Goal: Obtain resource: Obtain resource

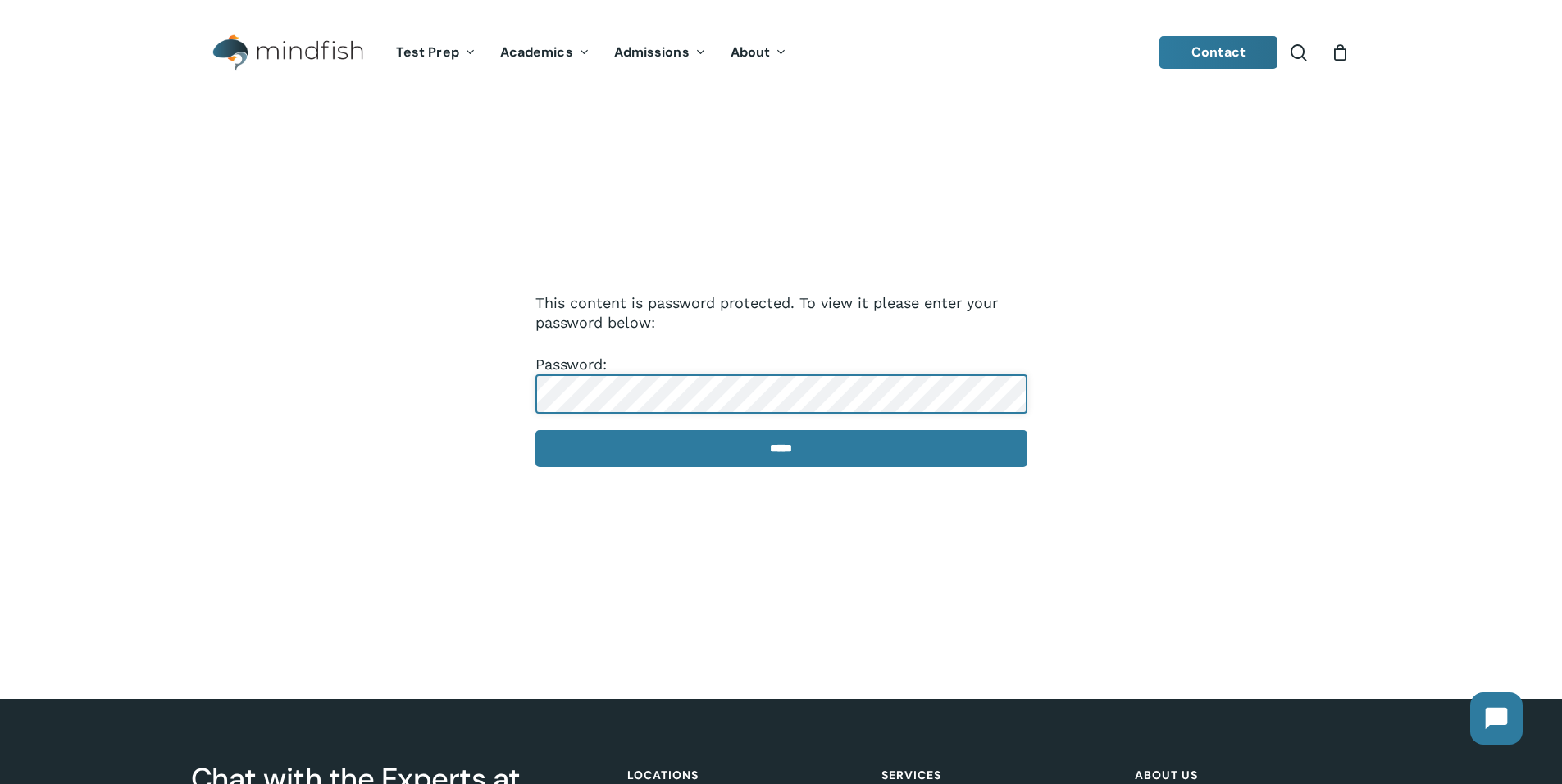
click at [536, 430] on input "*****" at bounding box center [781, 448] width 492 height 37
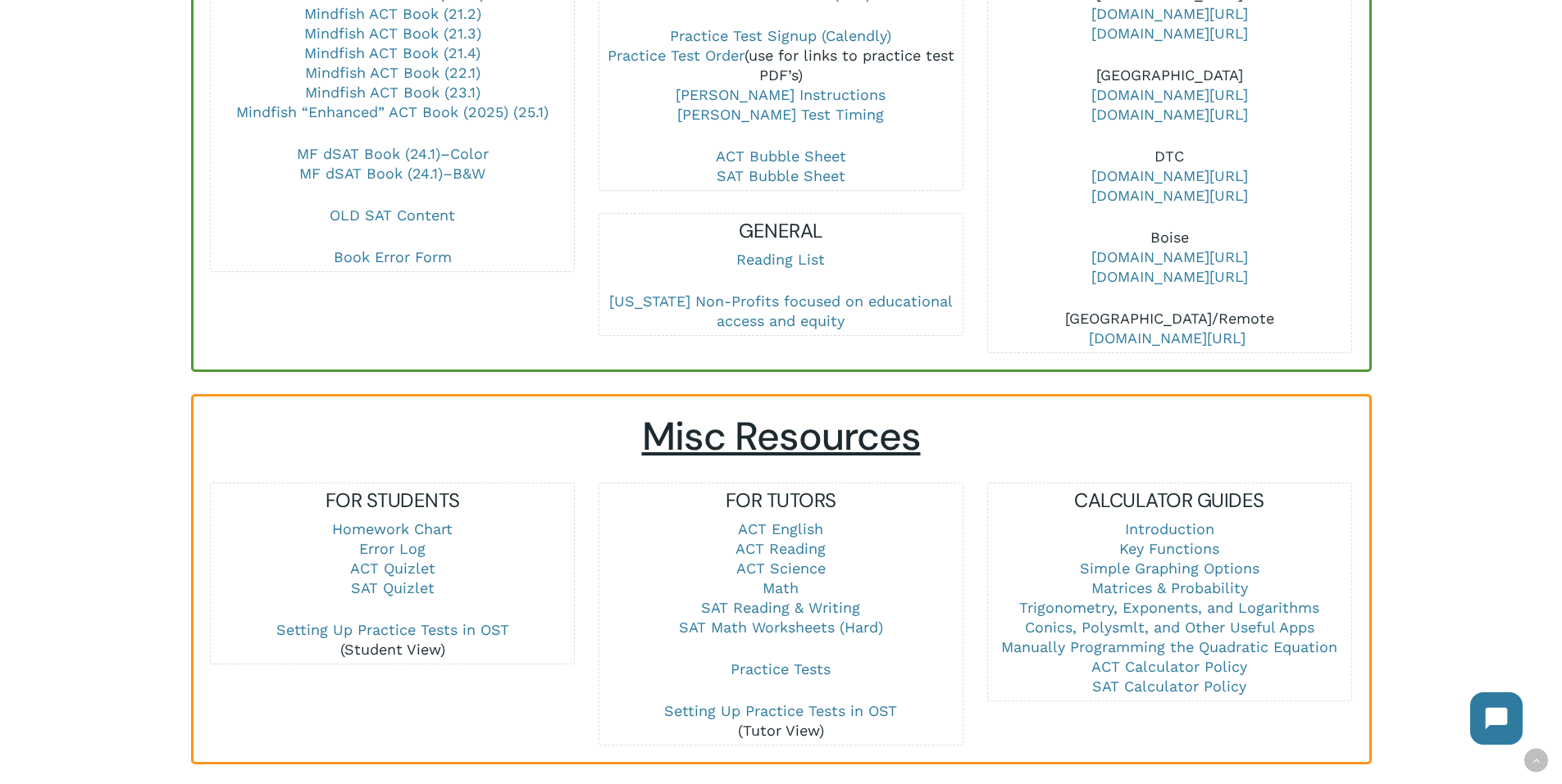
scroll to position [738, 0]
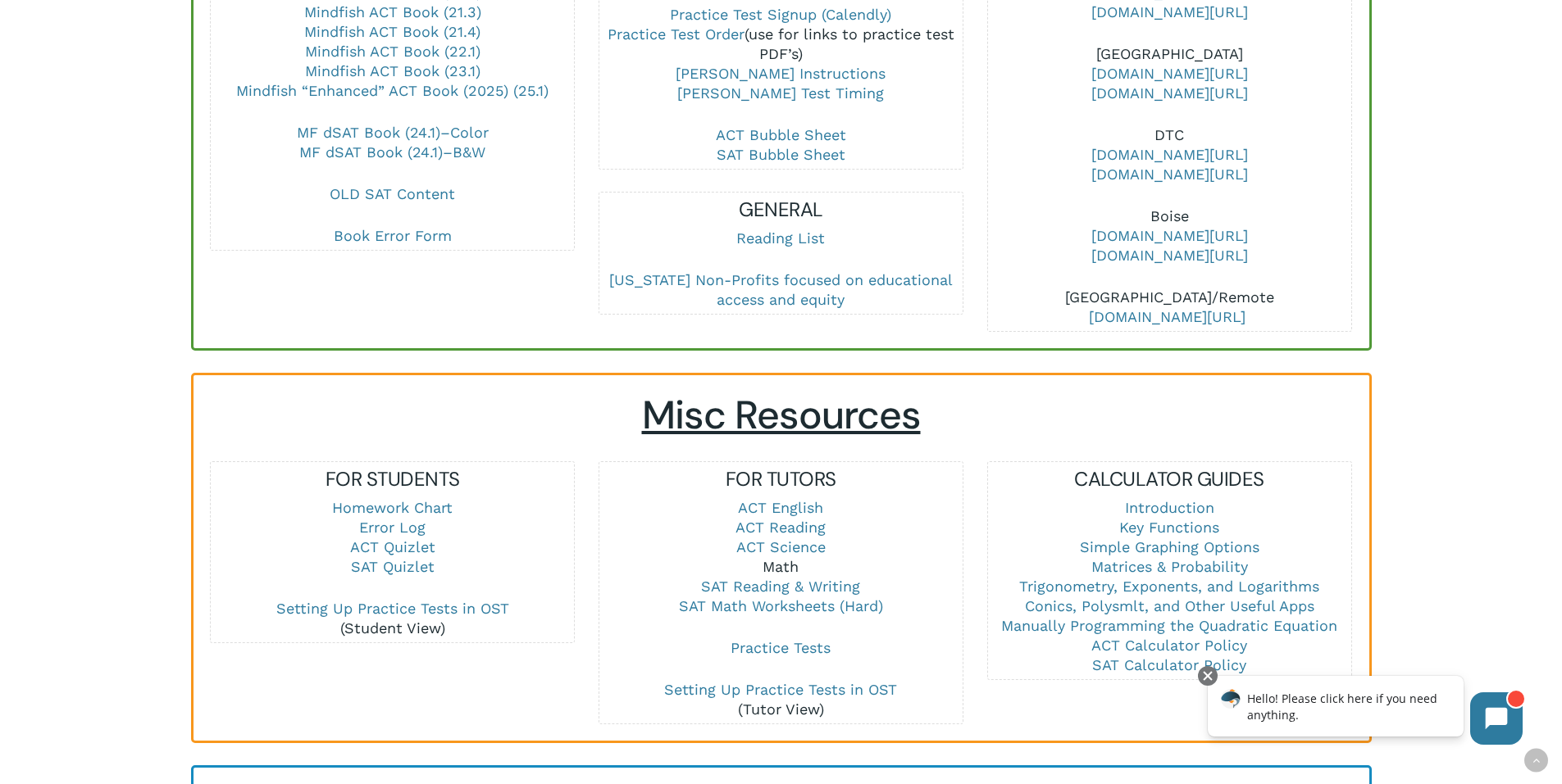
click at [787, 558] on link "Math" at bounding box center [780, 567] width 36 height 17
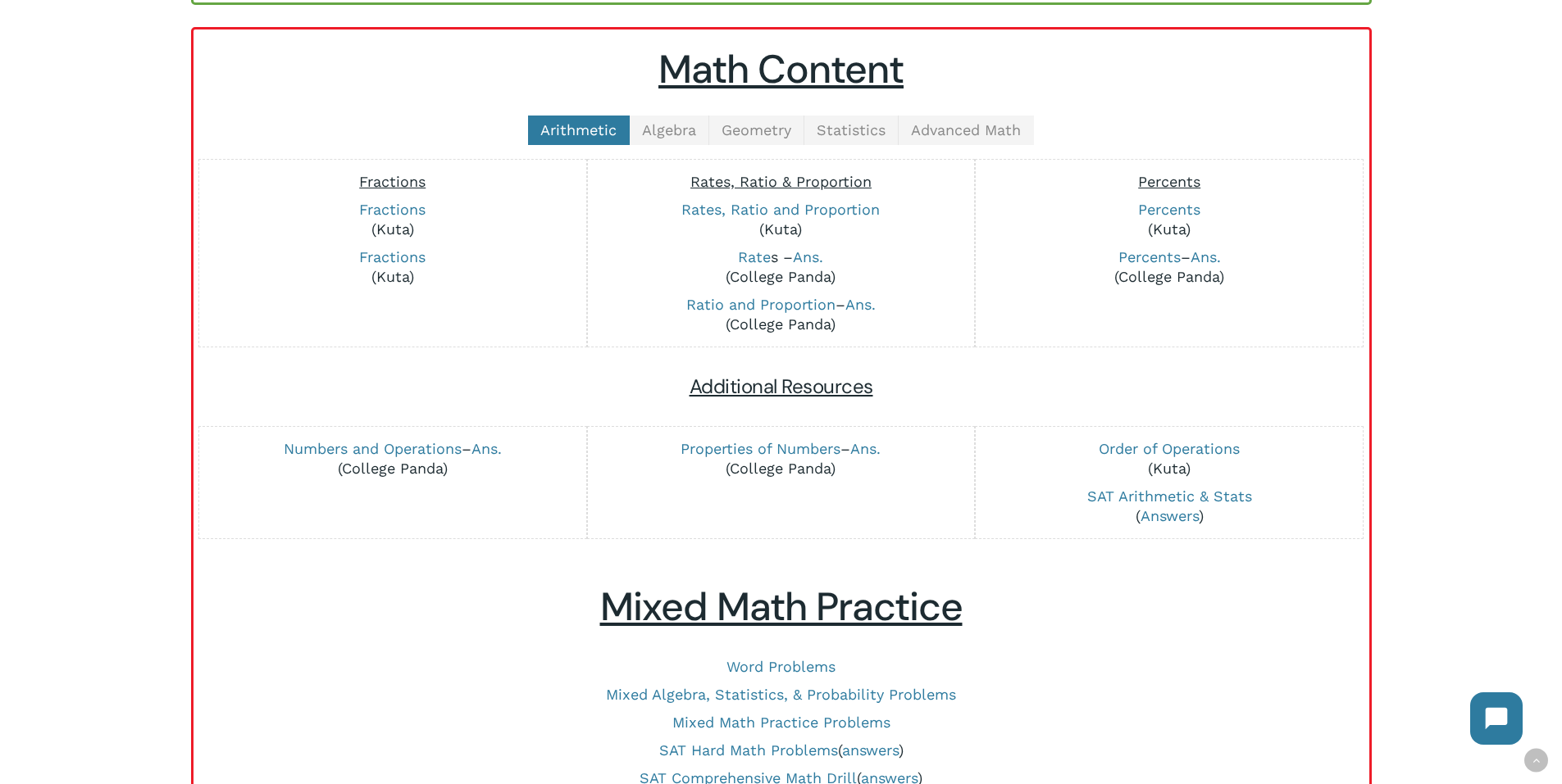
scroll to position [574, 0]
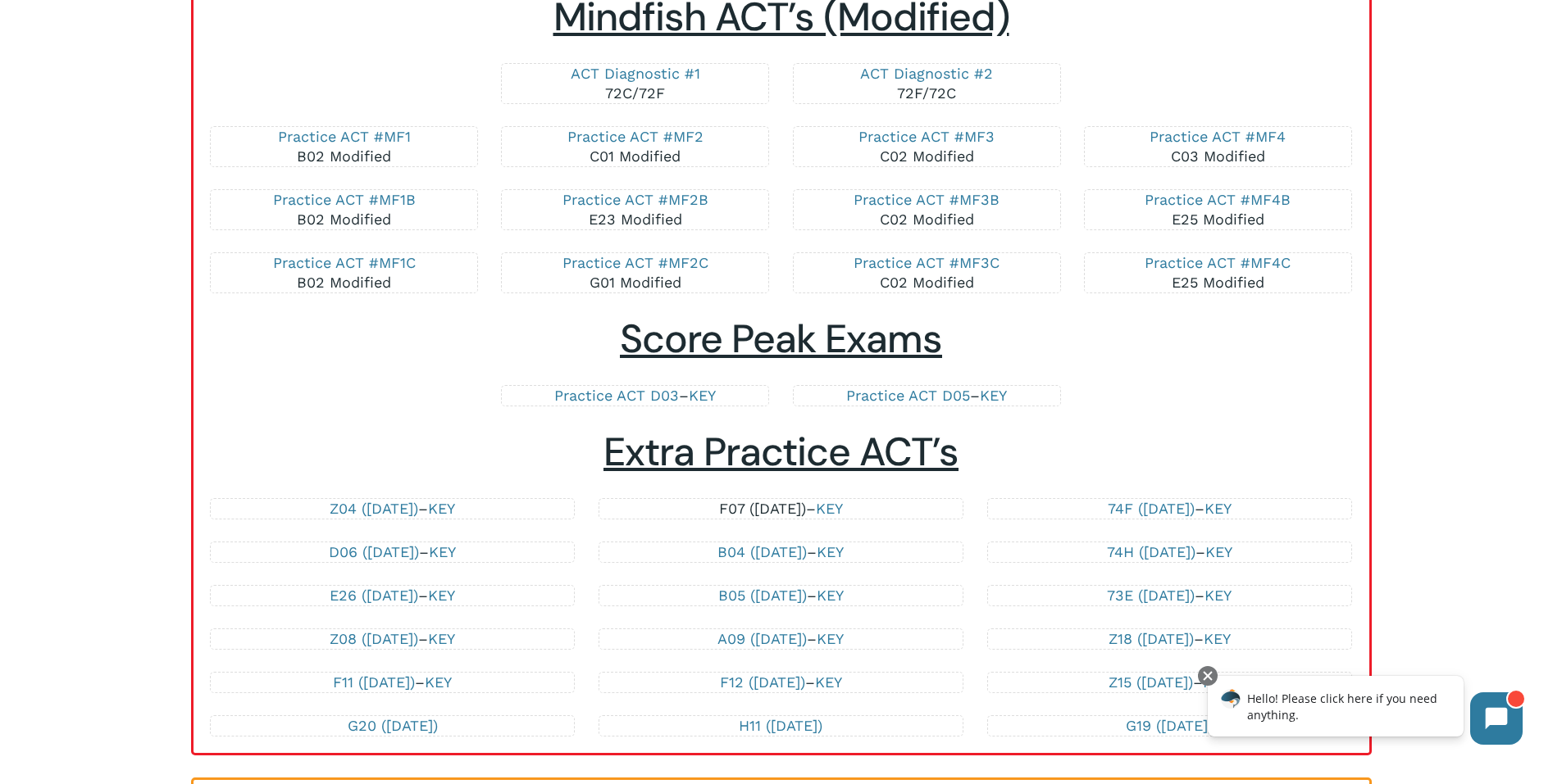
scroll to position [3115, 0]
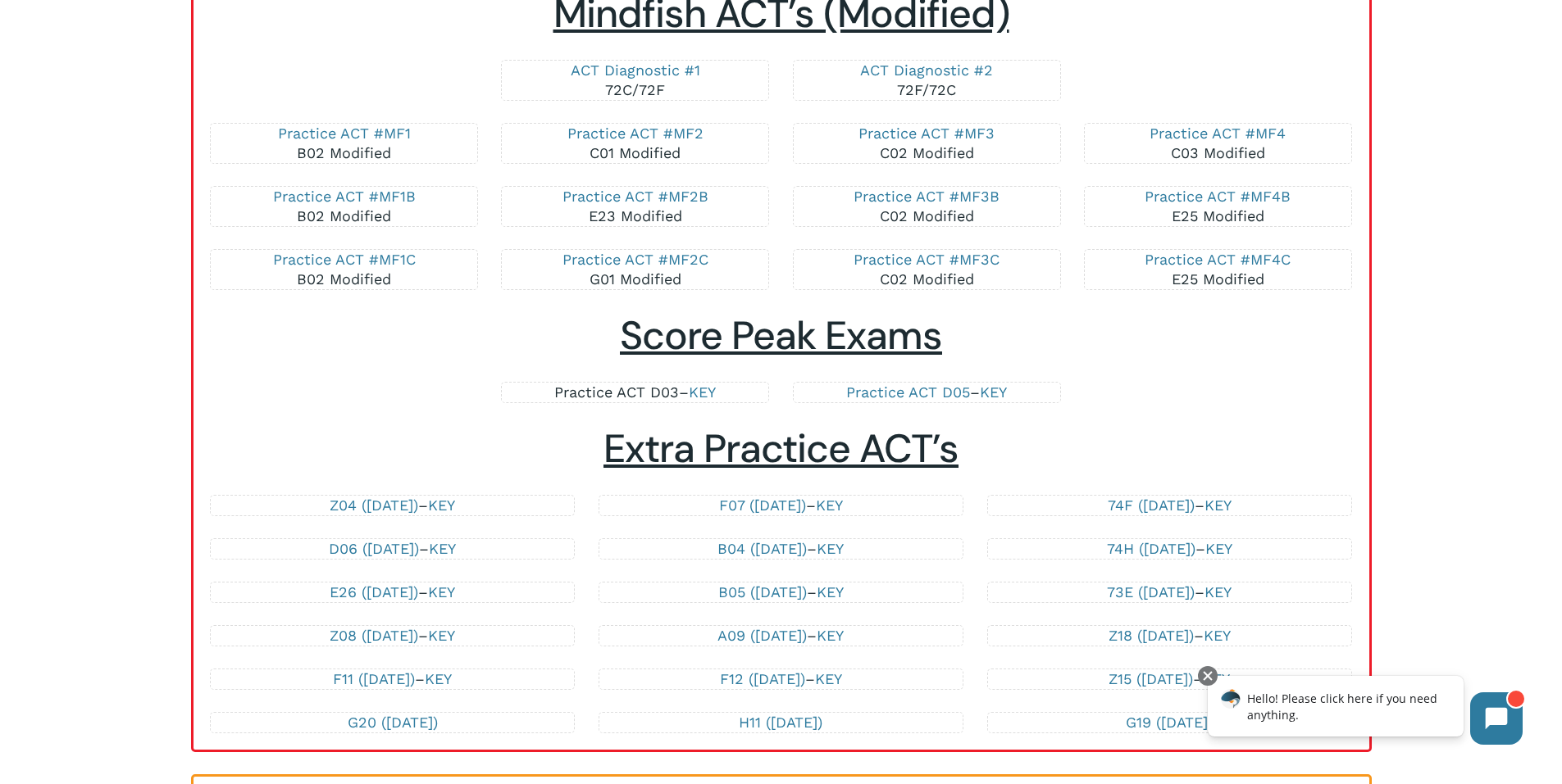
click at [615, 396] on link "Practice ACT D03" at bounding box center [617, 392] width 125 height 17
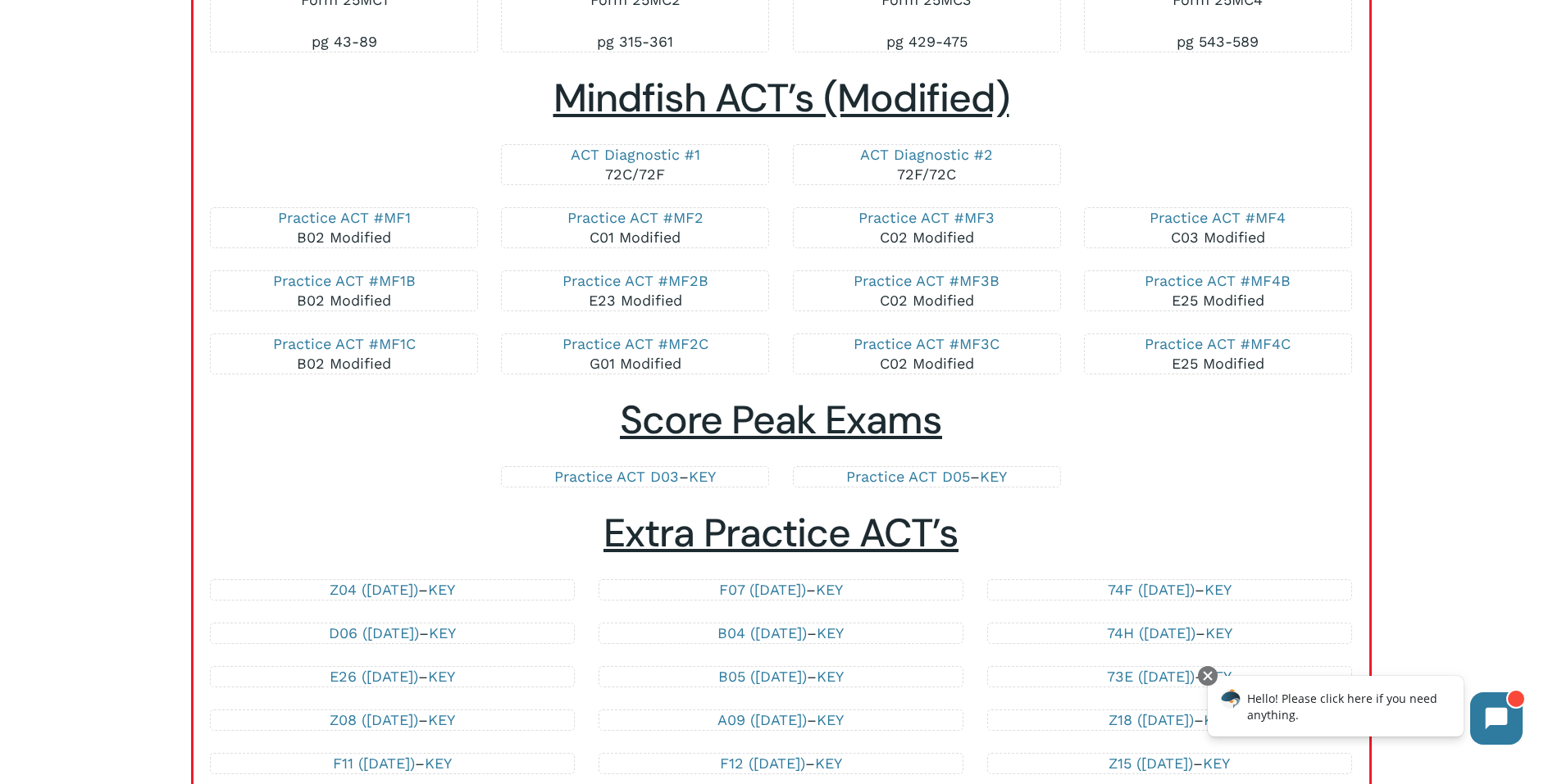
scroll to position [3033, 0]
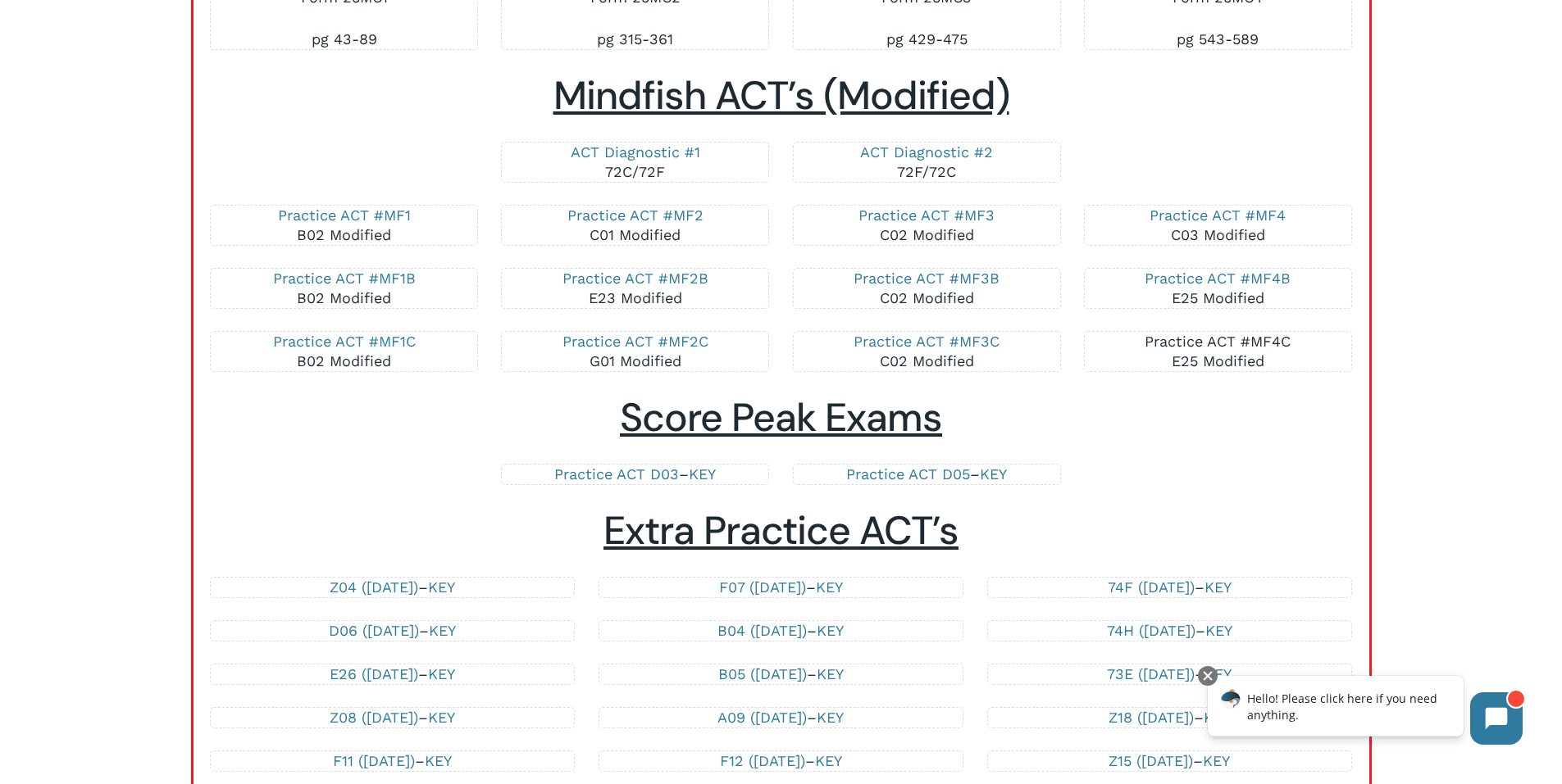
click at [1192, 335] on link "Practice ACT #MF4C" at bounding box center [1217, 341] width 146 height 17
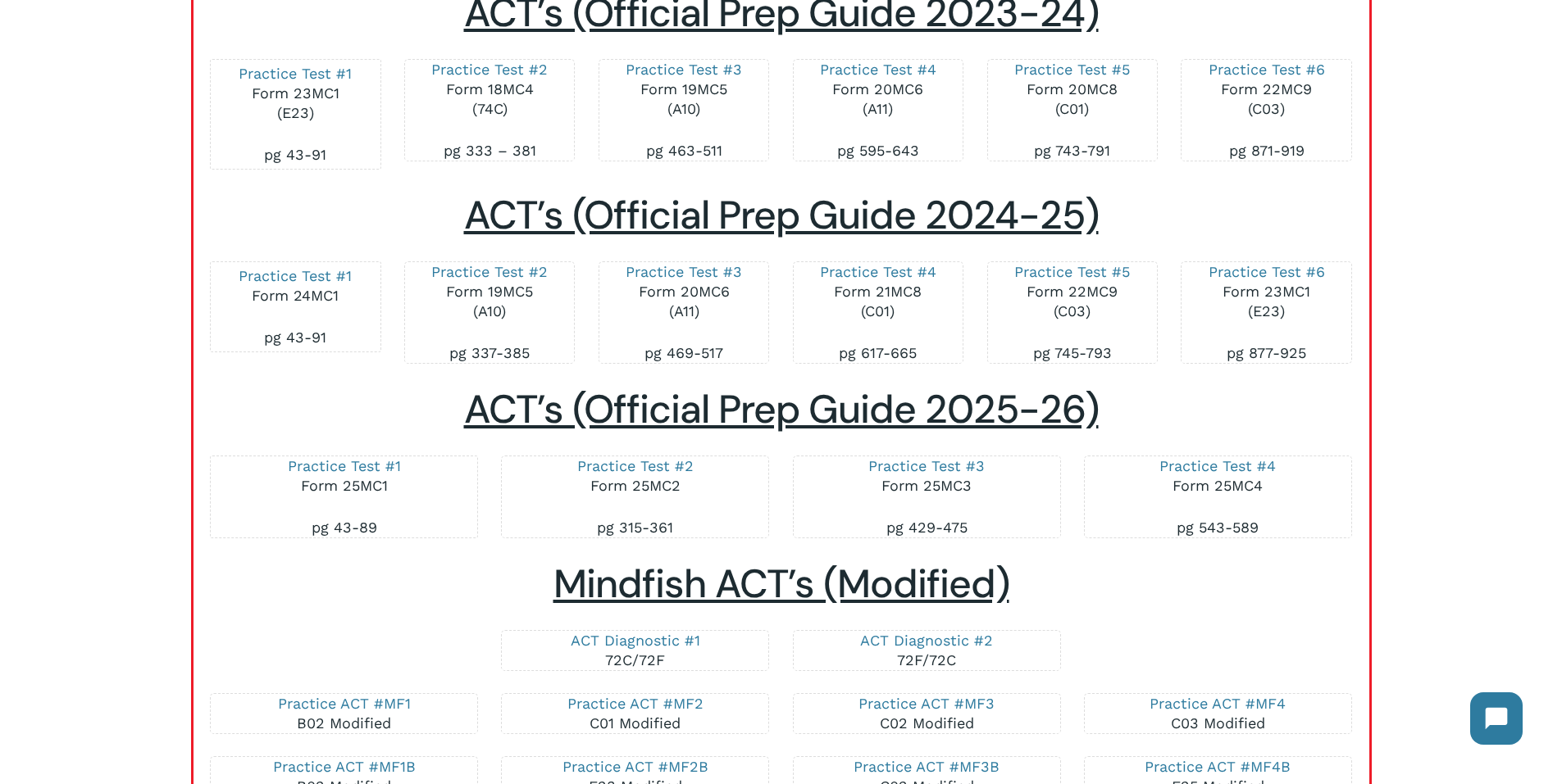
scroll to position [2541, 0]
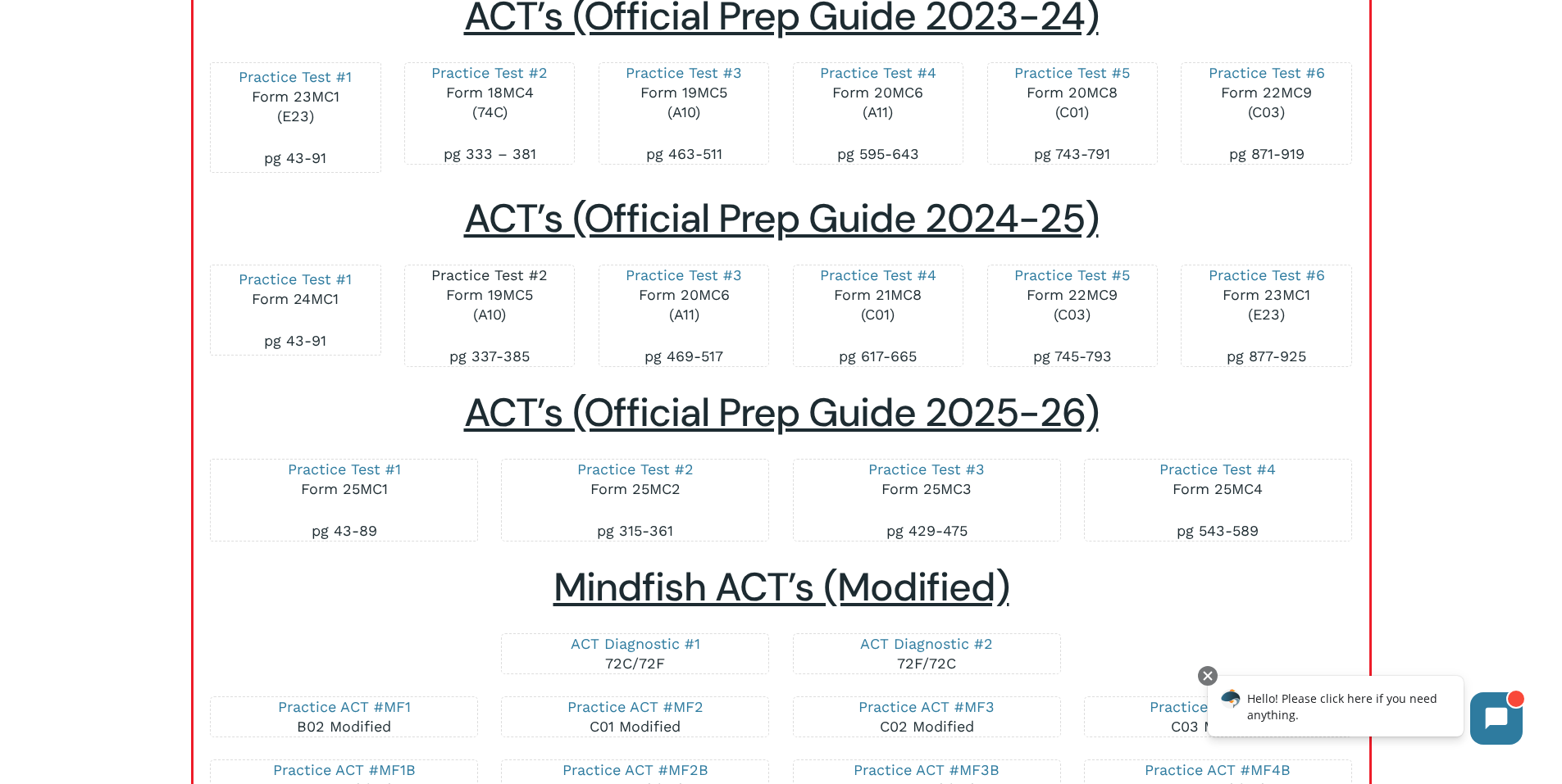
click at [528, 277] on link "Practice Test #2" at bounding box center [489, 275] width 116 height 17
